Goal: Task Accomplishment & Management: Manage account settings

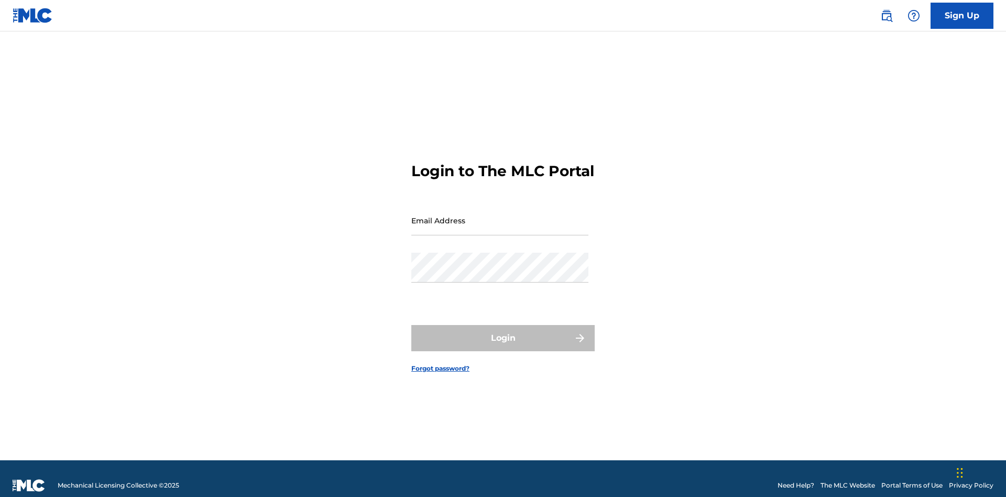
scroll to position [14, 0]
click at [500, 215] on input "Email Address" at bounding box center [499, 220] width 177 height 30
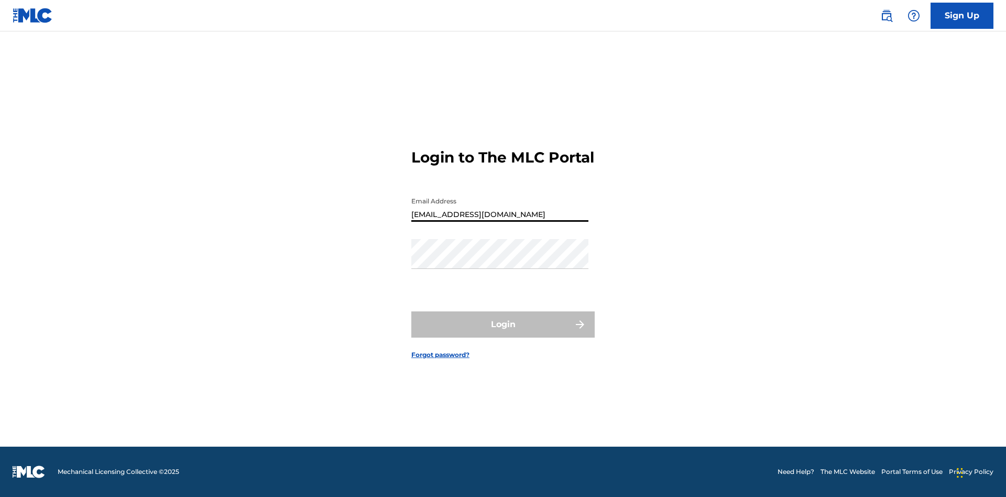
type input "[EMAIL_ADDRESS][DOMAIN_NAME]"
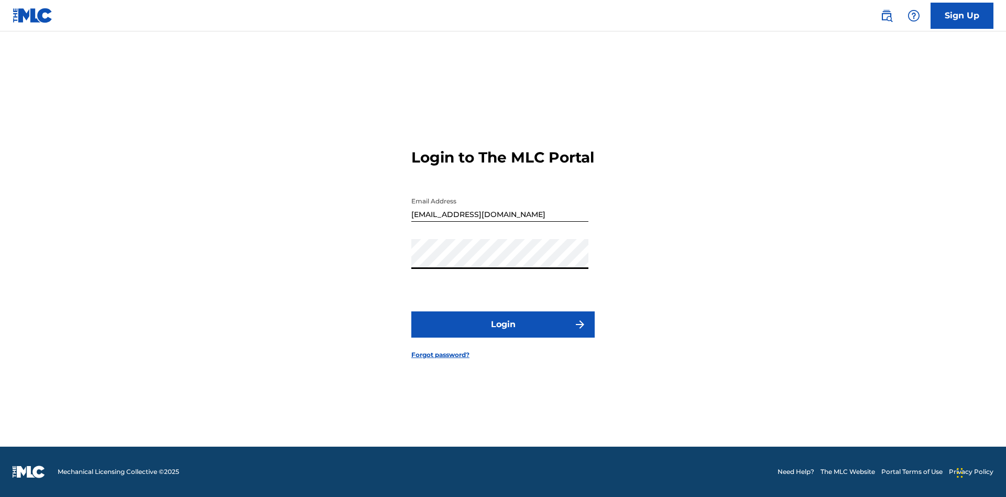
click at [503, 333] on button "Login" at bounding box center [502, 324] width 183 height 26
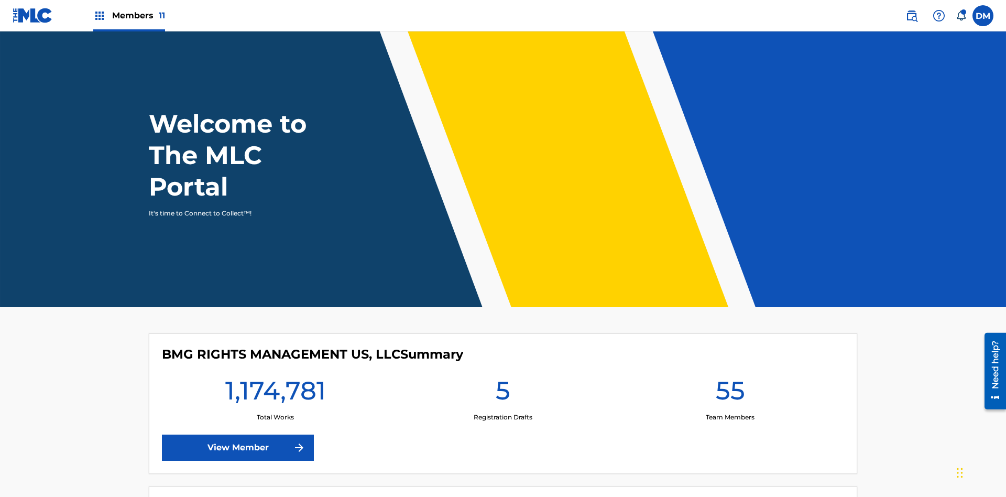
scroll to position [45, 0]
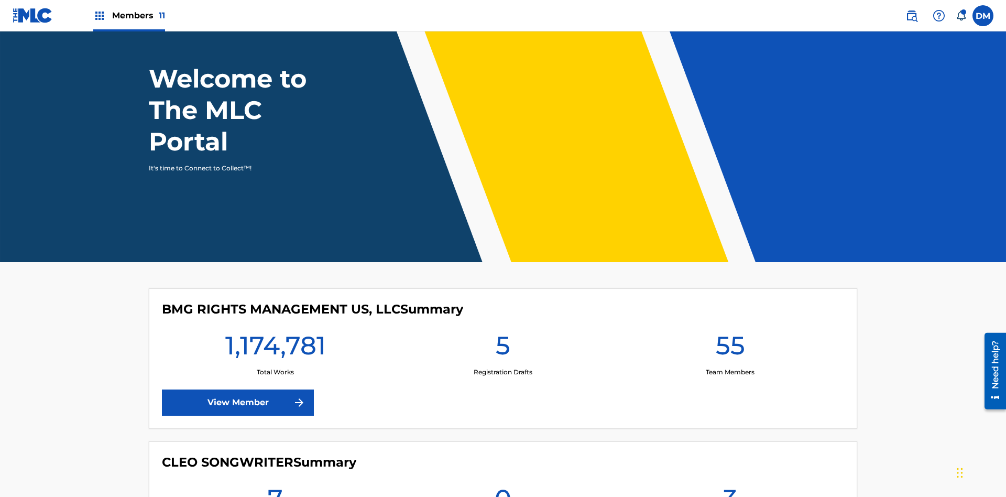
click at [129, 15] on span "Members 11" at bounding box center [138, 15] width 53 height 12
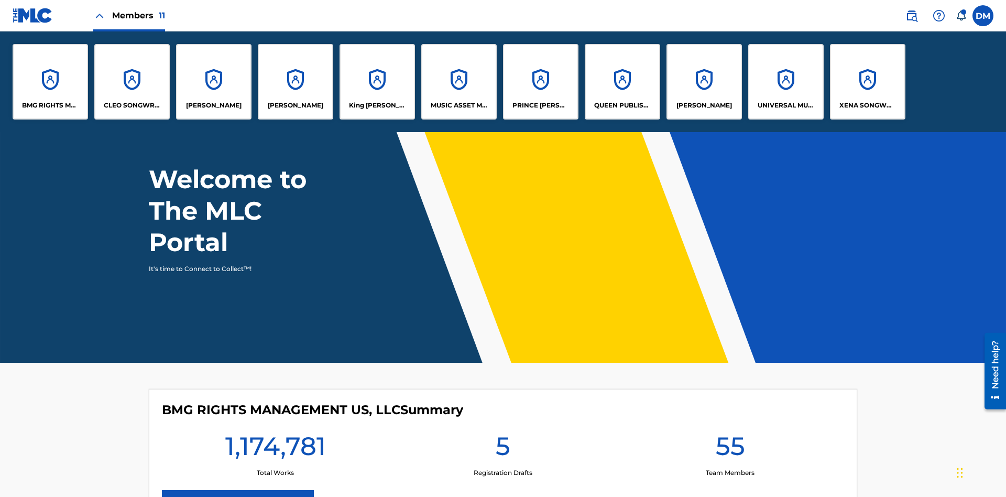
scroll to position [0, 0]
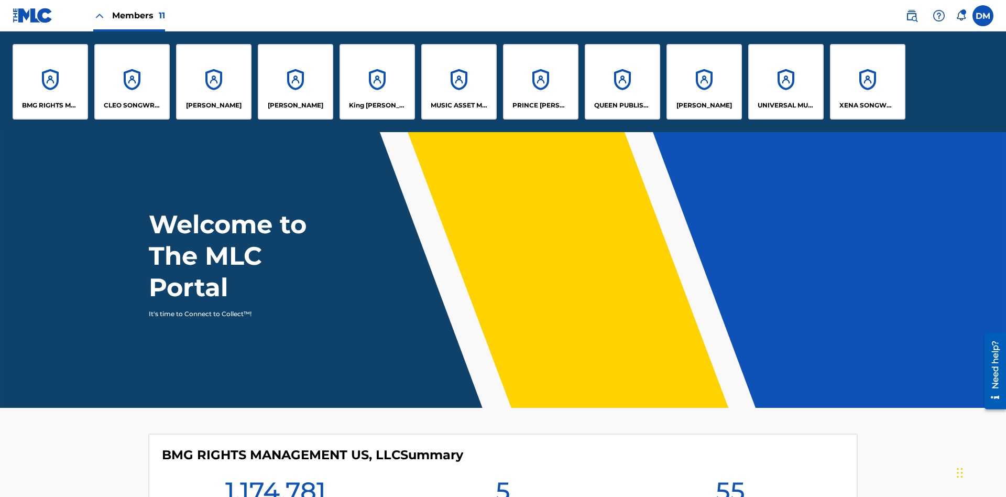
click at [540, 105] on p "PRINCE [PERSON_NAME]" at bounding box center [540, 105] width 57 height 9
